Goal: Browse casually

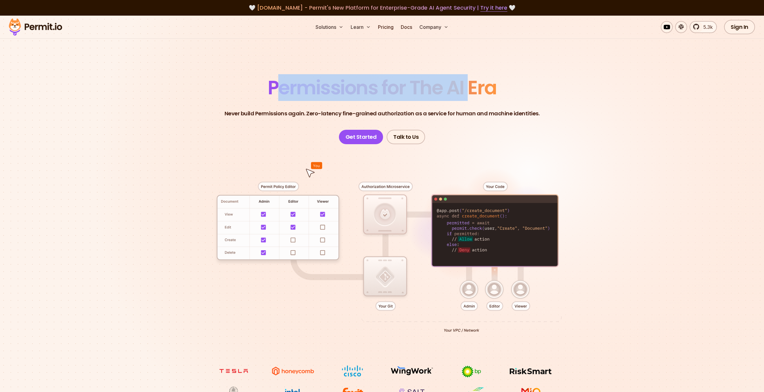
drag, startPoint x: 273, startPoint y: 87, endPoint x: 470, endPoint y: 94, distance: 196.7
click at [470, 94] on span "Permissions for The AI Era" at bounding box center [382, 87] width 229 height 27
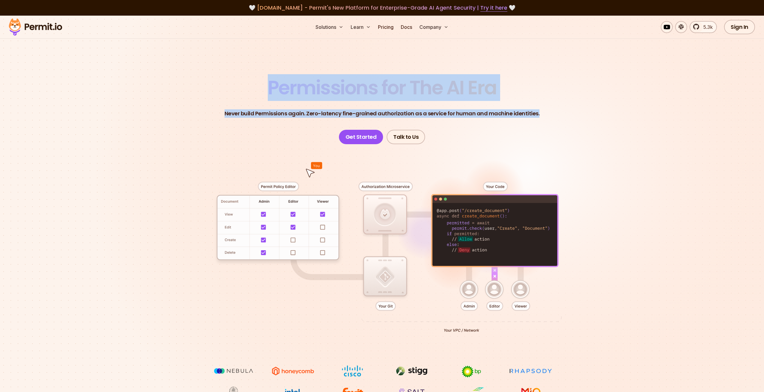
drag, startPoint x: 267, startPoint y: 87, endPoint x: 549, endPoint y: 115, distance: 283.1
click at [549, 115] on header "Permissions for The AI Era Never build Permissions again. Zero-latency fine-gra…" at bounding box center [382, 111] width 420 height 66
click at [548, 114] on header "Permissions for The AI Era Never build Permissions again. Zero-latency fine-gra…" at bounding box center [382, 111] width 420 height 66
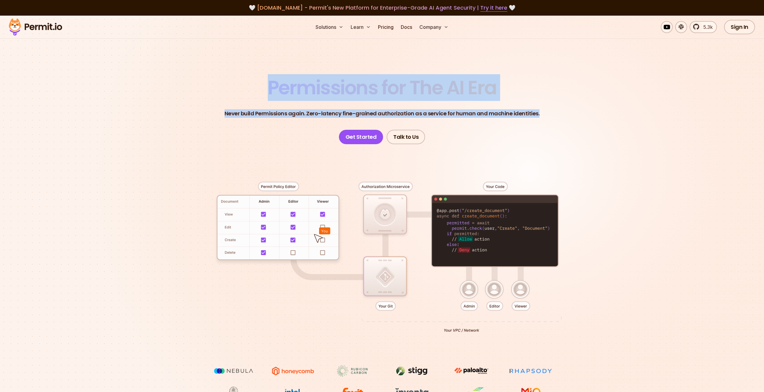
drag, startPoint x: 548, startPoint y: 113, endPoint x: 269, endPoint y: 96, distance: 279.3
click at [269, 96] on header "Permissions for The AI Era Never build Permissions again. Zero-latency fine-gra…" at bounding box center [382, 111] width 420 height 66
click at [269, 96] on span "Permissions for The AI Era" at bounding box center [382, 87] width 229 height 27
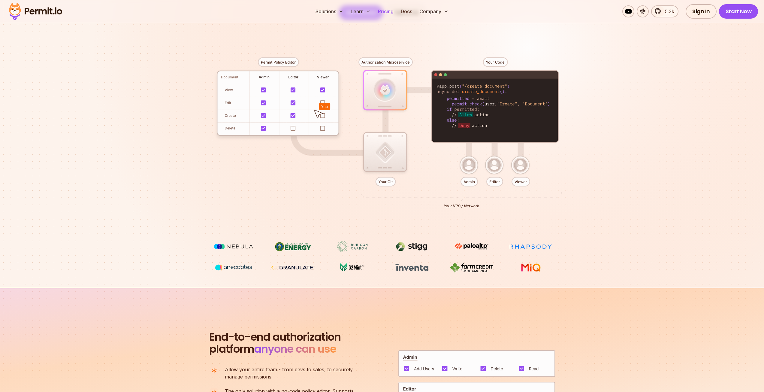
scroll to position [120, 0]
